Goal: Task Accomplishment & Management: Use online tool/utility

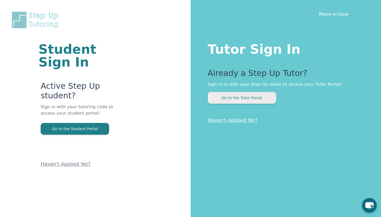
click at [228, 97] on button "Go to the Tutor Portal" at bounding box center [242, 98] width 68 height 12
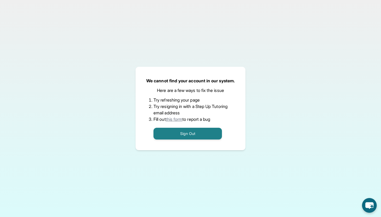
click at [179, 120] on link "this form" at bounding box center [174, 118] width 17 height 5
click at [195, 133] on button "Sign Out" at bounding box center [187, 134] width 68 height 12
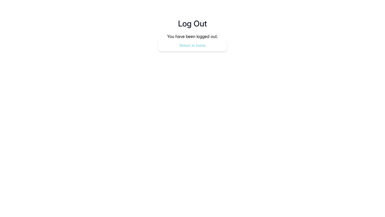
click at [184, 48] on button "Return to home" at bounding box center [192, 46] width 68 height 12
